Goal: Find specific page/section: Find specific page/section

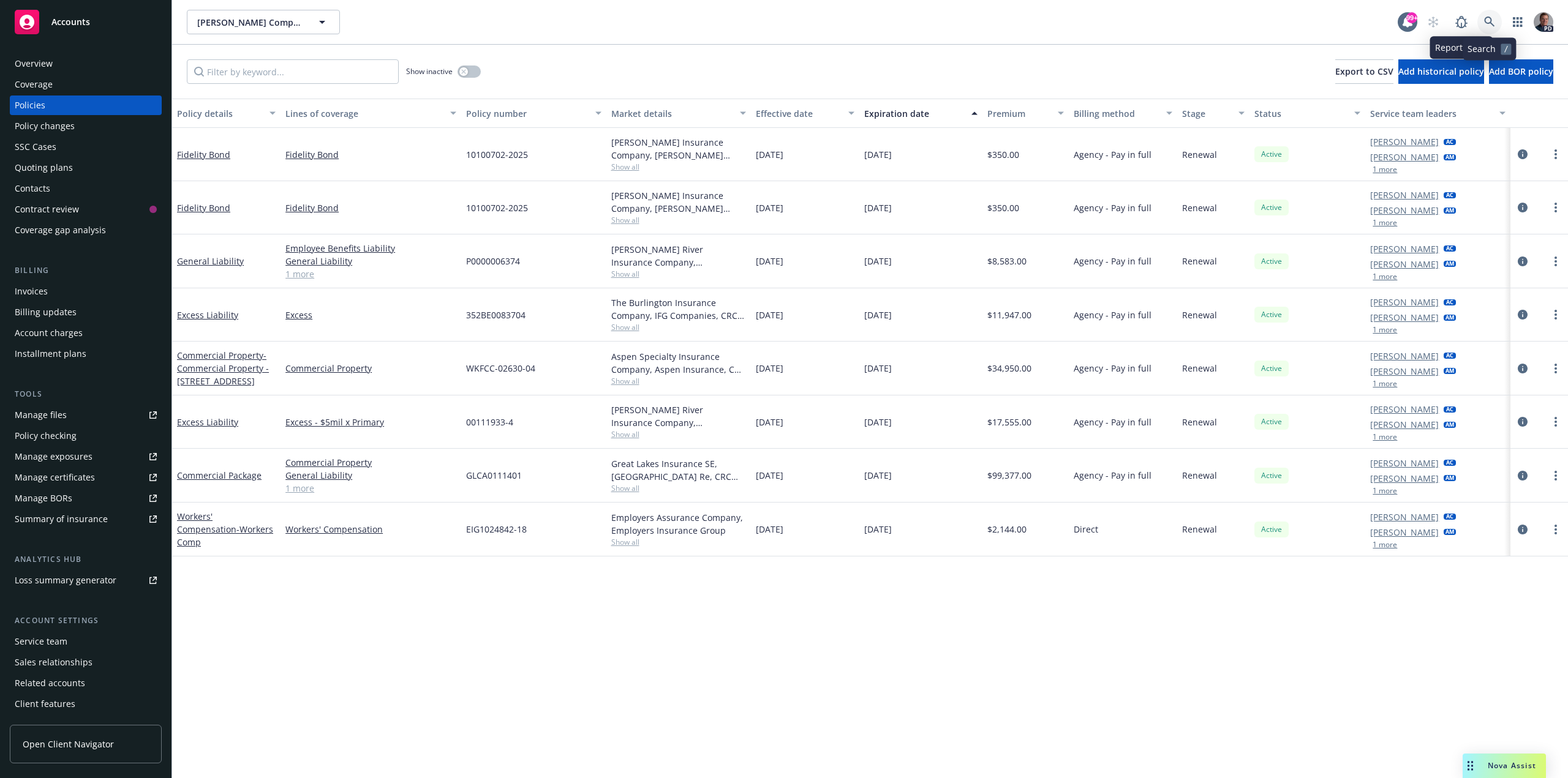
click at [1486, 17] on icon at bounding box center [1490, 22] width 11 height 11
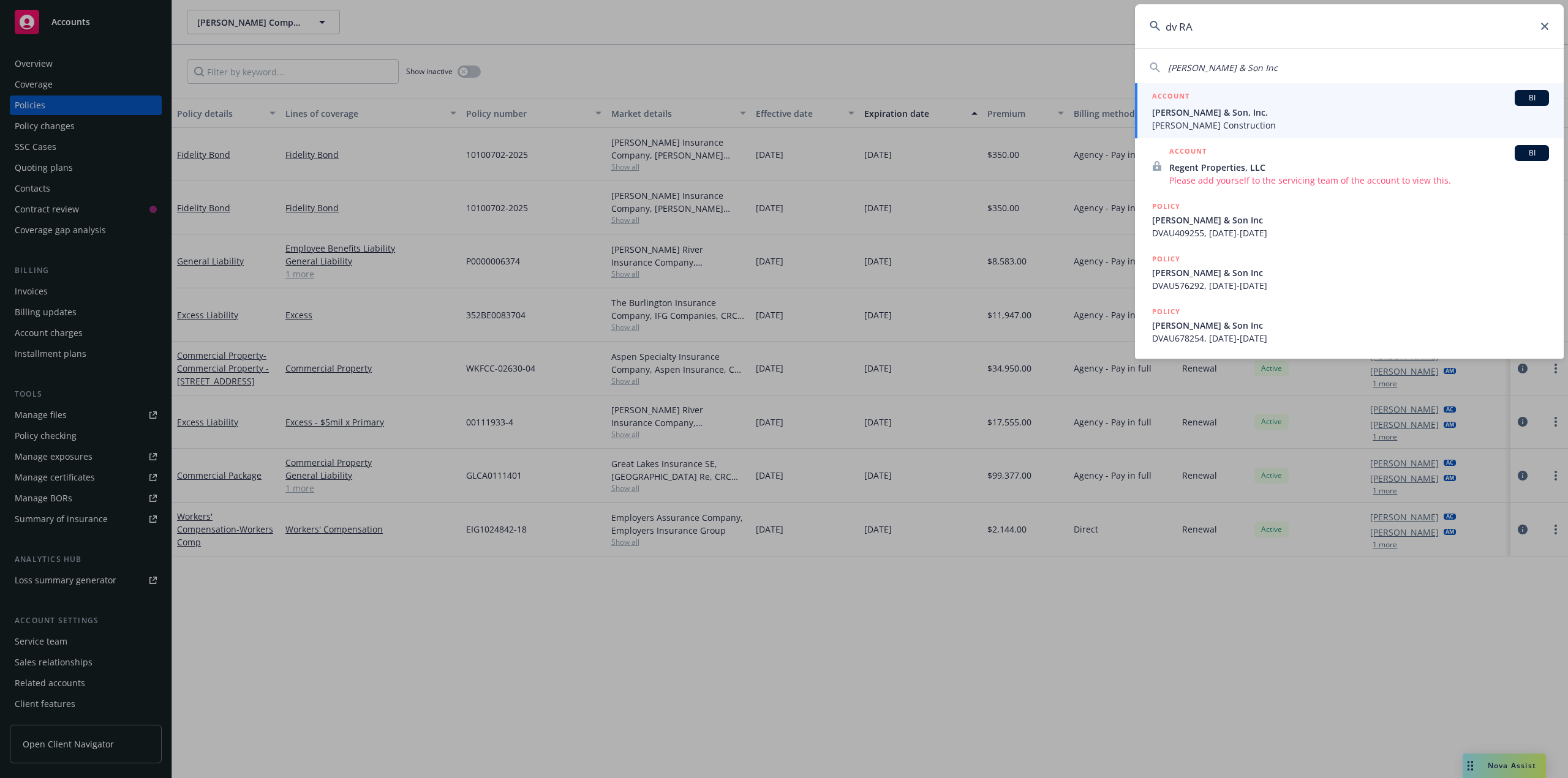
type input "dv RA"
click at [1253, 119] on span "[PERSON_NAME] Construction" at bounding box center [1351, 126] width 397 height 13
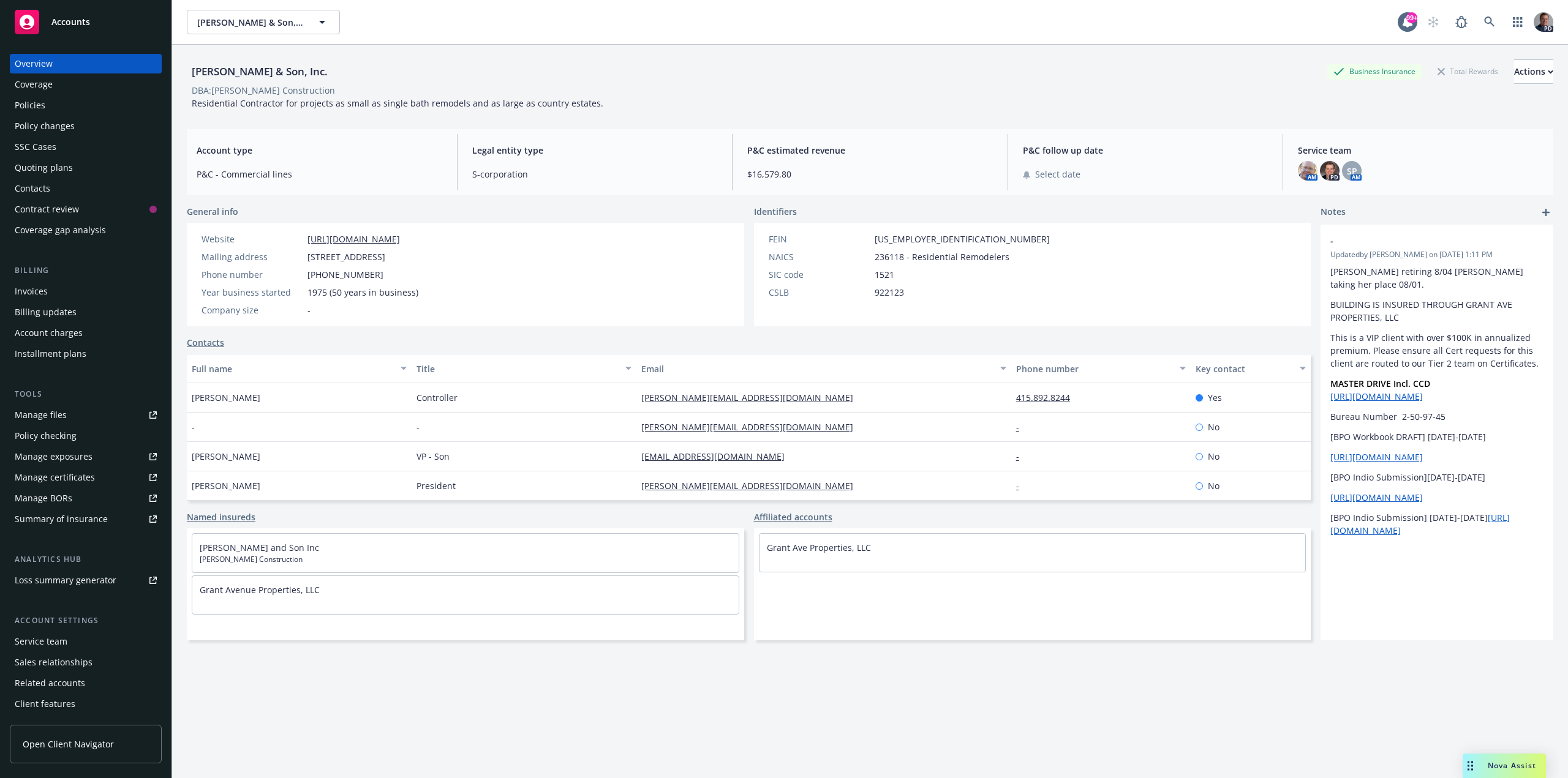
click at [44, 102] on div "Policies" at bounding box center [30, 105] width 30 height 20
